Goal: Find specific page/section: Find specific page/section

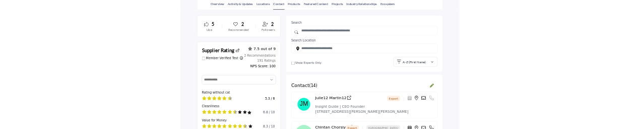
scroll to position [252, 0]
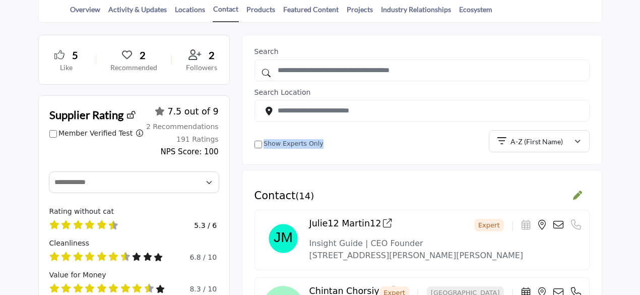
drag, startPoint x: 336, startPoint y: 144, endPoint x: 276, endPoint y: 140, distance: 60.6
click at [265, 139] on div "Show Experts Only" at bounding box center [372, 145] width 234 height 12
copy label "how Experts Only"
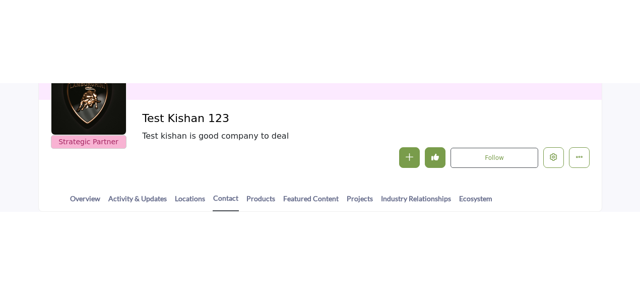
scroll to position [151, 0]
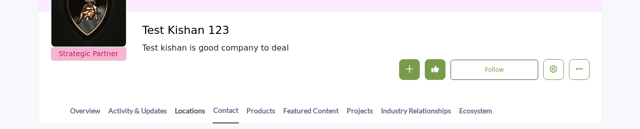
click at [187, 111] on link "Locations" at bounding box center [189, 114] width 31 height 18
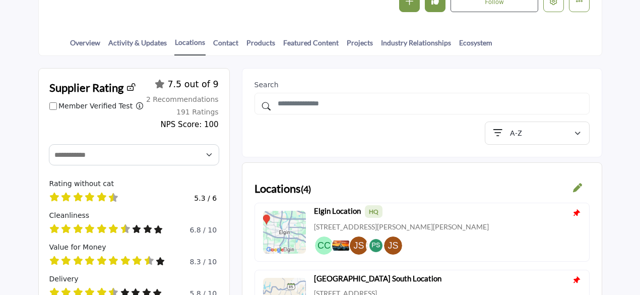
scroll to position [151, 0]
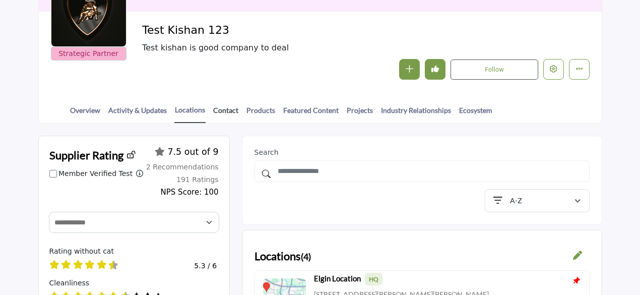
click at [228, 107] on link "Contact" at bounding box center [226, 114] width 26 height 18
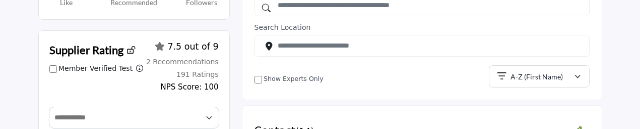
scroll to position [454, 0]
